Goal: Find specific page/section: Find specific page/section

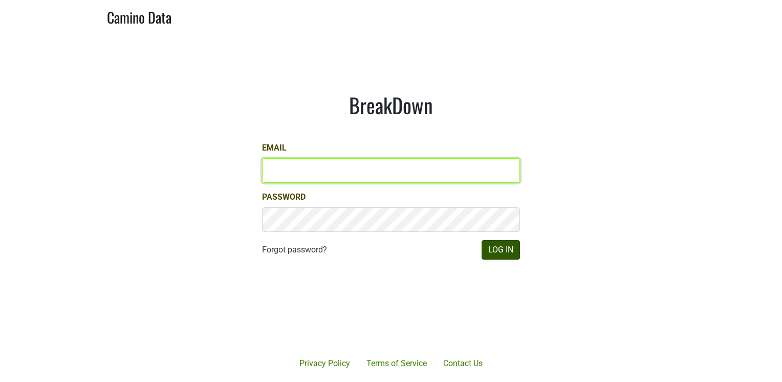
type input "lindy@spottswoode.com"
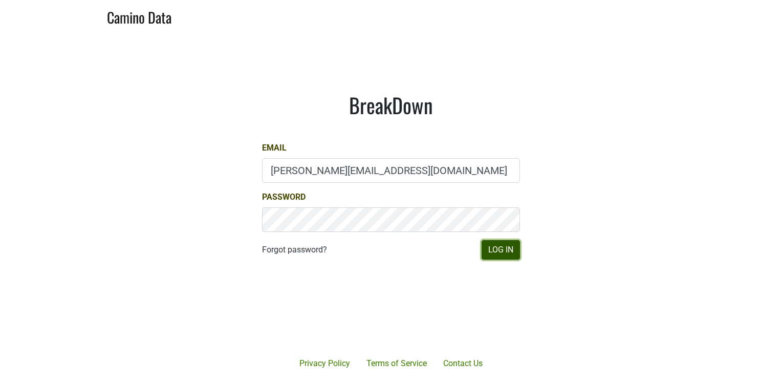
click at [488, 253] on button "Log In" at bounding box center [500, 249] width 38 height 19
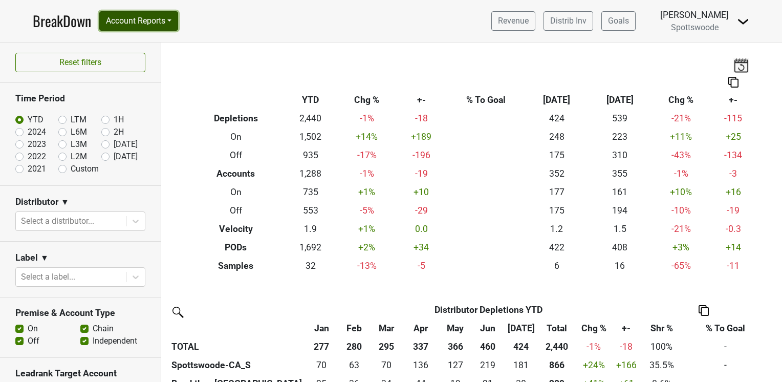
click at [173, 21] on button "Account Reports" at bounding box center [138, 20] width 79 height 19
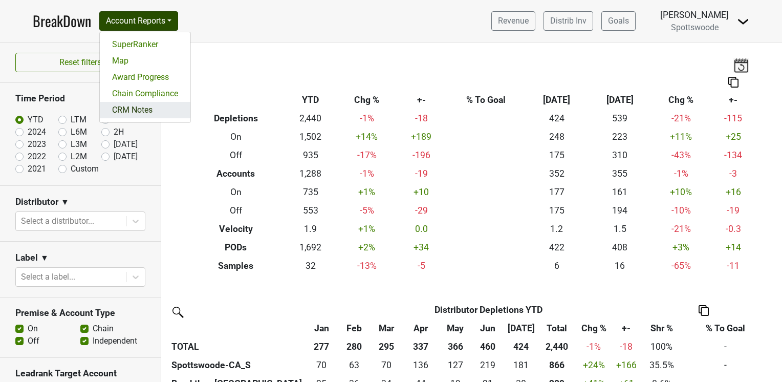
click at [135, 114] on link "CRM Notes" at bounding box center [145, 110] width 91 height 16
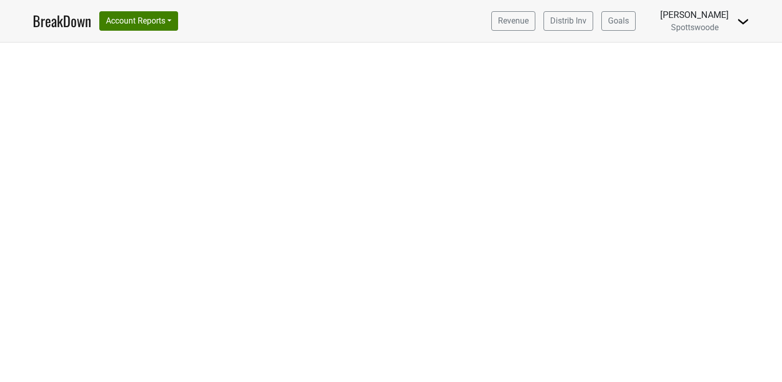
select select "CA"
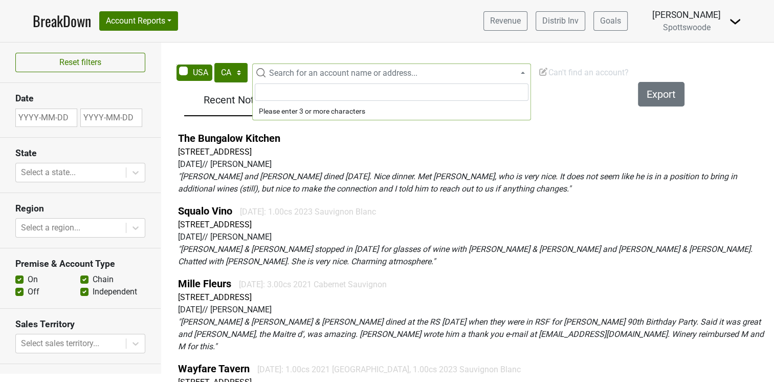
click at [280, 69] on span "Search for an account name or address..." at bounding box center [343, 73] width 148 height 10
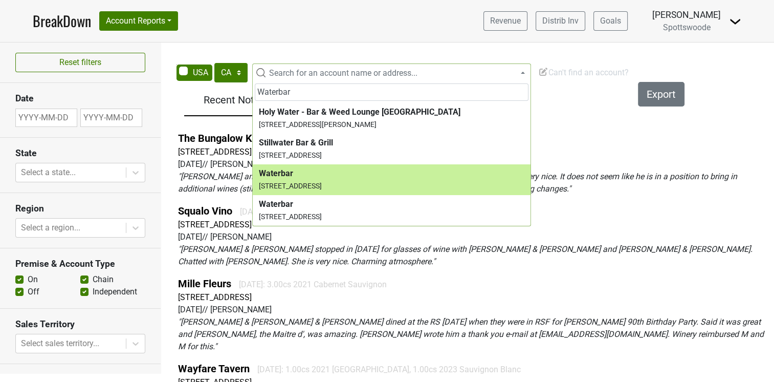
type input "Waterbar"
select select "70963"
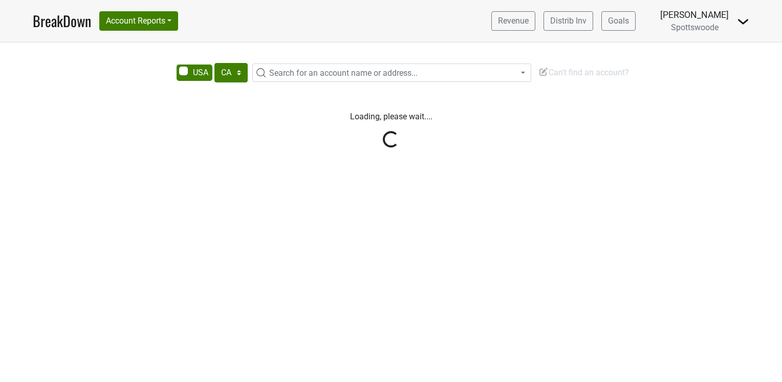
select select "CA"
